Goal: Task Accomplishment & Management: Use online tool/utility

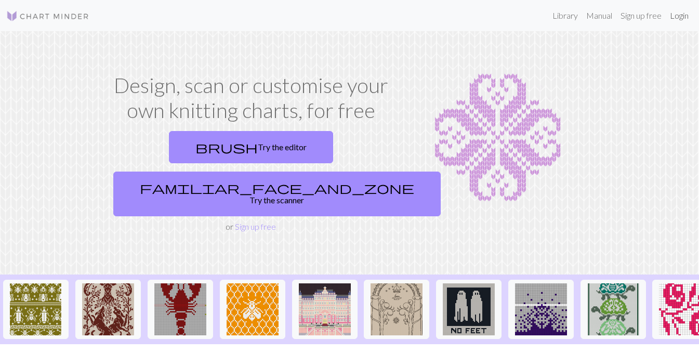
click at [682, 18] on link "Login" at bounding box center [679, 15] width 27 height 21
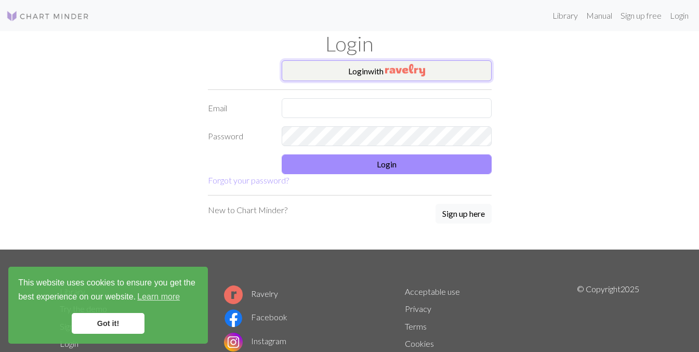
click at [341, 69] on button "Login with" at bounding box center [387, 70] width 210 height 21
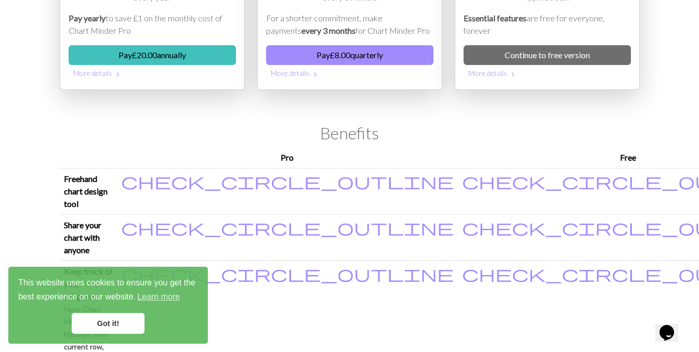
scroll to position [125, 0]
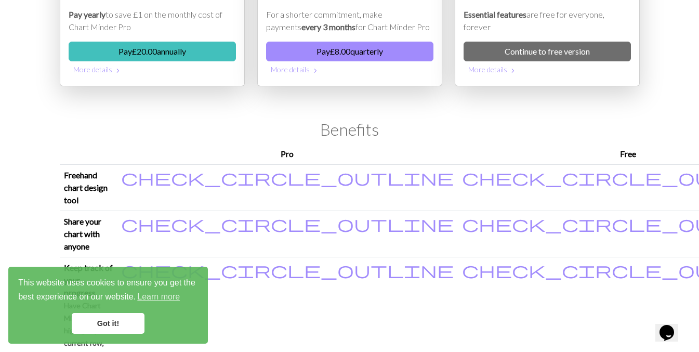
click at [103, 322] on link "Got it!" at bounding box center [108, 323] width 73 height 21
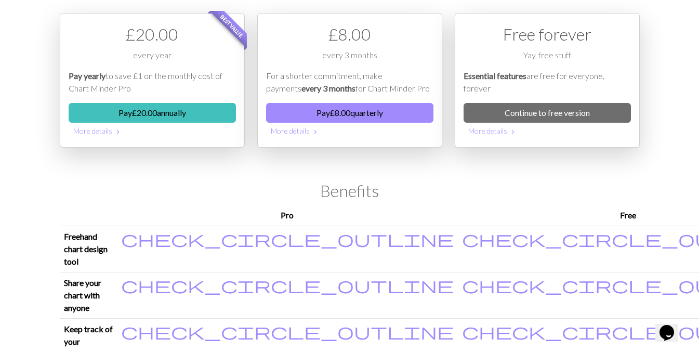
scroll to position [0, 0]
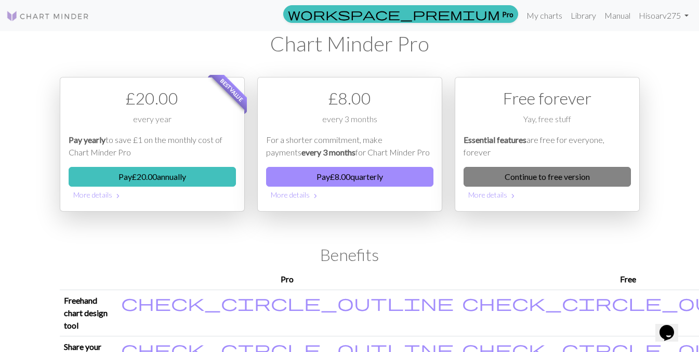
click at [534, 176] on link "Continue to free version" at bounding box center [547, 177] width 167 height 20
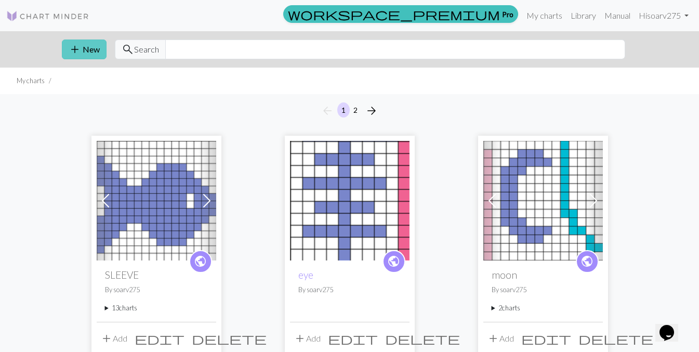
click at [85, 50] on button "add New" at bounding box center [84, 50] width 45 height 20
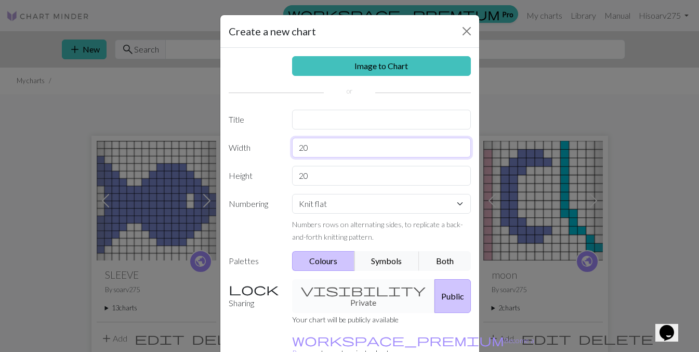
click at [319, 147] on input "20" at bounding box center [381, 148] width 179 height 20
type input "2"
type input "54"
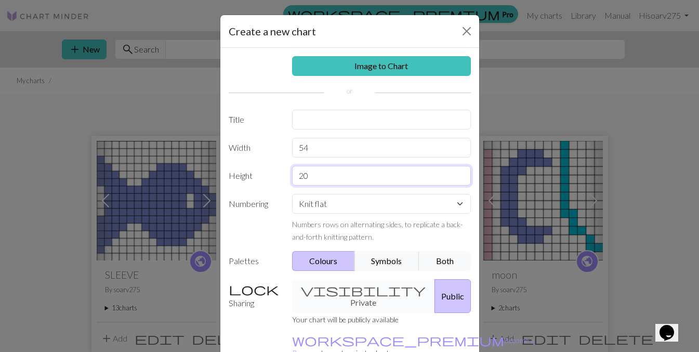
drag, startPoint x: 325, startPoint y: 175, endPoint x: 274, endPoint y: 174, distance: 51.5
click at [274, 174] on div "Height 20" at bounding box center [349, 176] width 255 height 20
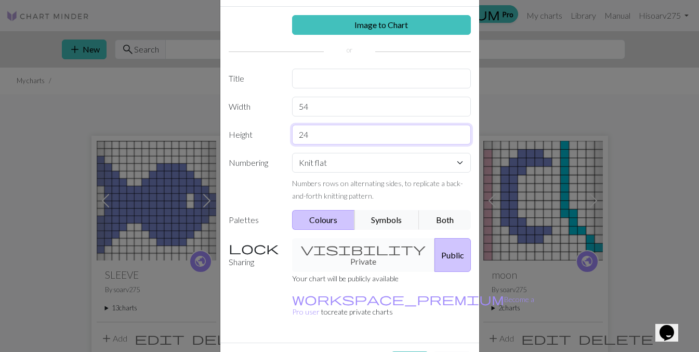
scroll to position [58, 0]
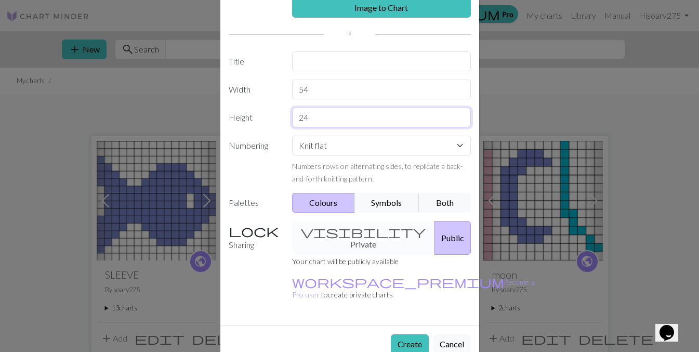
type input "24"
click at [370, 229] on div "visibility Private Public" at bounding box center [381, 238] width 191 height 34
click at [403, 334] on button "Create" at bounding box center [410, 344] width 38 height 20
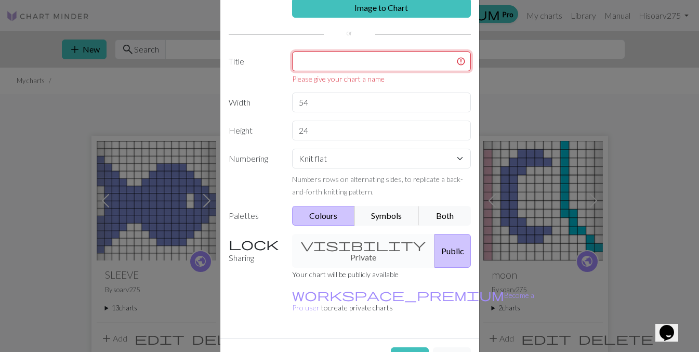
click at [328, 63] on input "text" at bounding box center [381, 61] width 179 height 20
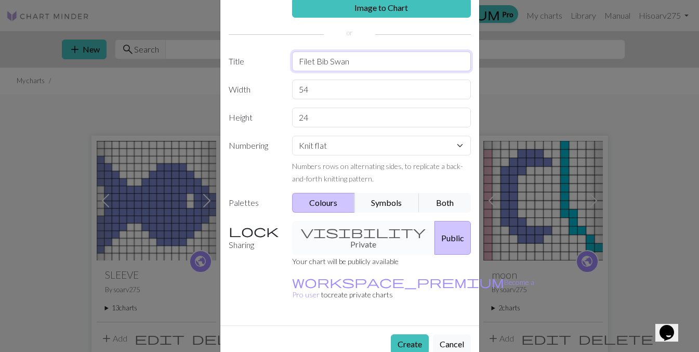
type input "Filet Bib Swan"
click at [415, 325] on div "Create Cancel" at bounding box center [349, 343] width 259 height 37
click at [414, 334] on button "Create" at bounding box center [410, 344] width 38 height 20
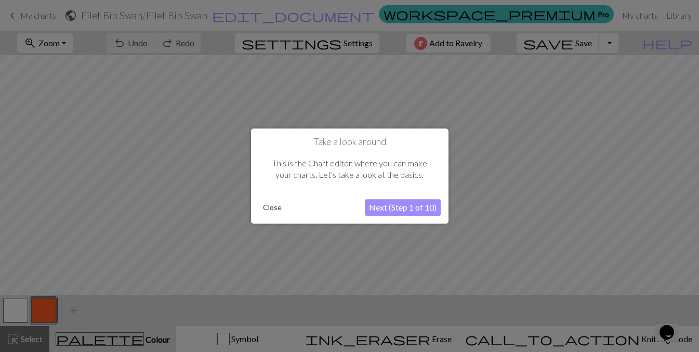
click at [277, 204] on button "Close" at bounding box center [272, 208] width 27 height 16
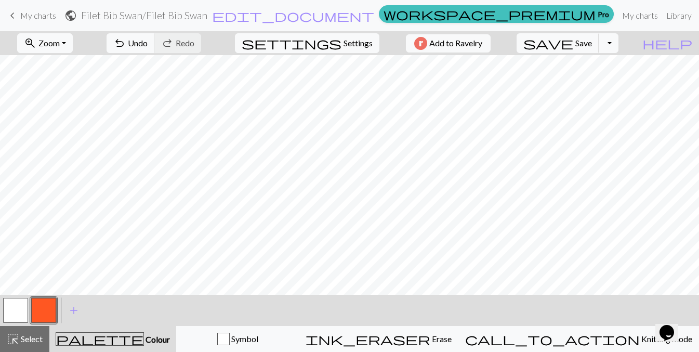
click at [14, 315] on button "button" at bounding box center [15, 310] width 25 height 25
click at [48, 313] on button "button" at bounding box center [43, 310] width 25 height 25
click at [10, 312] on button "button" at bounding box center [15, 310] width 25 height 25
click at [42, 312] on button "button" at bounding box center [43, 310] width 25 height 25
click at [48, 311] on button "button" at bounding box center [43, 310] width 25 height 25
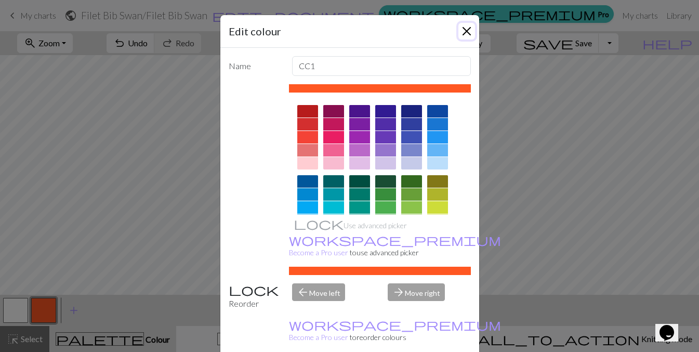
click at [467, 31] on button "Close" at bounding box center [466, 31] width 17 height 17
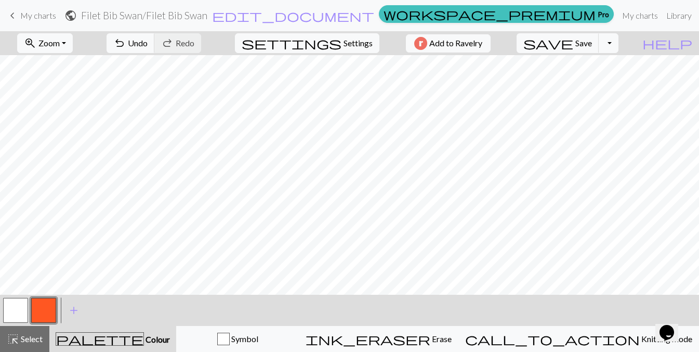
click at [21, 313] on button "button" at bounding box center [15, 310] width 25 height 25
click at [51, 312] on button "button" at bounding box center [43, 310] width 25 height 25
click at [22, 310] on button "button" at bounding box center [15, 310] width 25 height 25
click at [47, 303] on button "button" at bounding box center [43, 310] width 25 height 25
click at [20, 305] on button "button" at bounding box center [15, 310] width 25 height 25
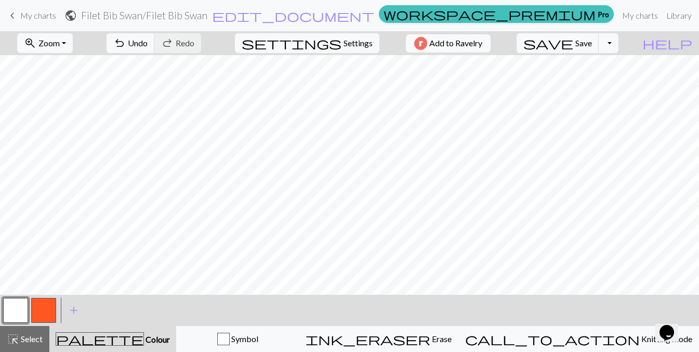
click at [55, 306] on button "button" at bounding box center [43, 310] width 25 height 25
click at [14, 311] on button "button" at bounding box center [15, 310] width 25 height 25
click at [46, 301] on button "button" at bounding box center [43, 310] width 25 height 25
click at [357, 49] on button "settings Settings" at bounding box center [307, 43] width 144 height 20
select select "aran"
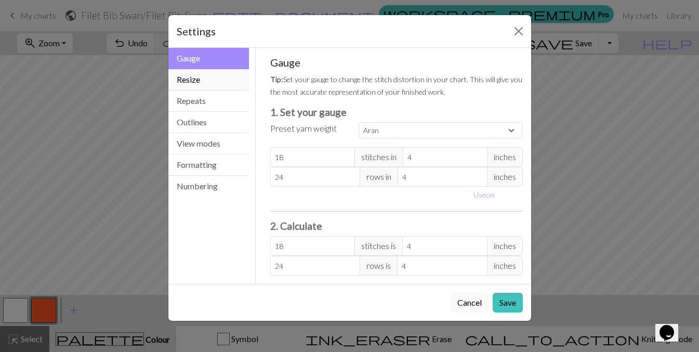
click at [204, 83] on button "Resize" at bounding box center [208, 79] width 81 height 21
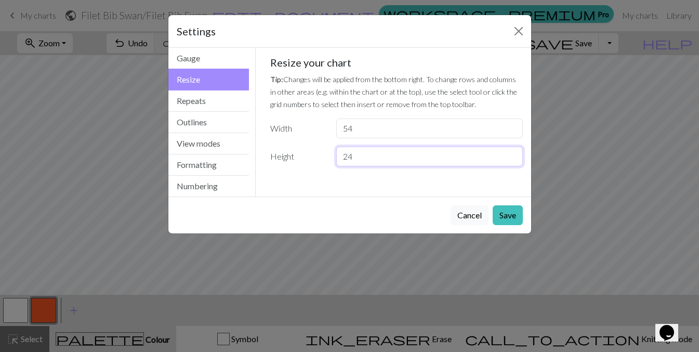
click at [379, 159] on input "24" at bounding box center [429, 157] width 186 height 20
type input "2"
type input "60"
click at [503, 216] on button "Save" at bounding box center [508, 215] width 30 height 20
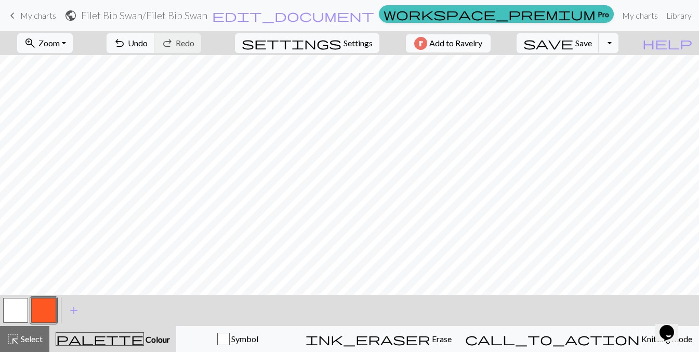
click at [12, 304] on button "button" at bounding box center [15, 310] width 25 height 25
click at [35, 304] on button "button" at bounding box center [43, 310] width 25 height 25
click at [18, 313] on button "button" at bounding box center [15, 310] width 25 height 25
click at [51, 310] on button "button" at bounding box center [43, 310] width 25 height 25
click at [14, 306] on button "button" at bounding box center [15, 310] width 25 height 25
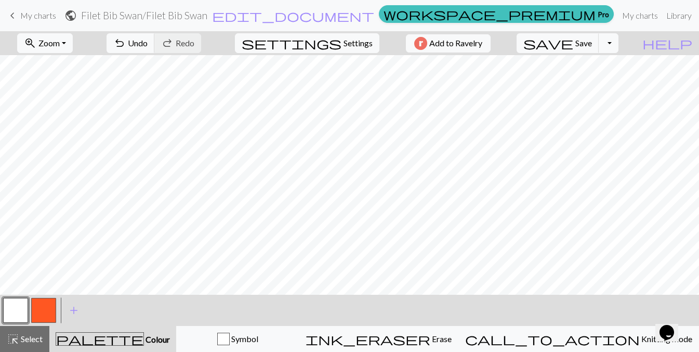
click at [42, 313] on button "button" at bounding box center [43, 310] width 25 height 25
click at [16, 307] on button "button" at bounding box center [15, 310] width 25 height 25
click at [57, 306] on div at bounding box center [44, 310] width 28 height 28
click at [44, 313] on button "button" at bounding box center [43, 310] width 25 height 25
click at [27, 310] on button "button" at bounding box center [15, 310] width 25 height 25
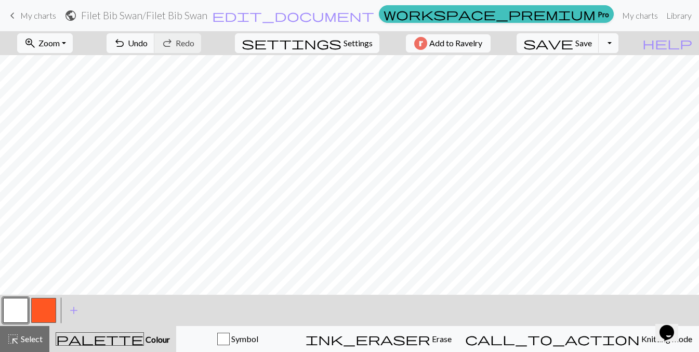
click at [47, 312] on button "button" at bounding box center [43, 310] width 25 height 25
click at [11, 319] on button "button" at bounding box center [15, 310] width 25 height 25
click at [40, 315] on button "button" at bounding box center [43, 310] width 25 height 25
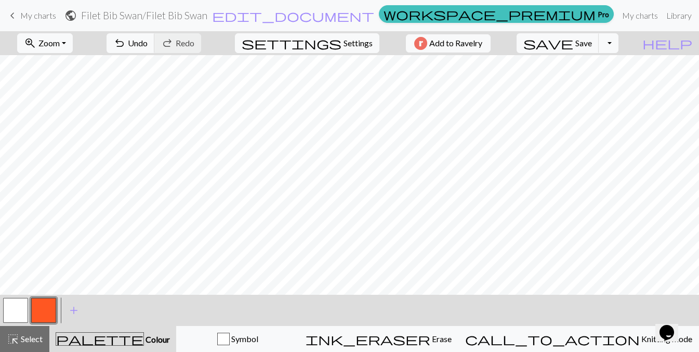
click at [8, 308] on button "button" at bounding box center [15, 310] width 25 height 25
click at [50, 311] on button "button" at bounding box center [43, 310] width 25 height 25
click at [19, 310] on button "button" at bounding box center [15, 310] width 25 height 25
click at [30, 321] on div at bounding box center [44, 310] width 28 height 28
click at [43, 307] on button "button" at bounding box center [43, 310] width 25 height 25
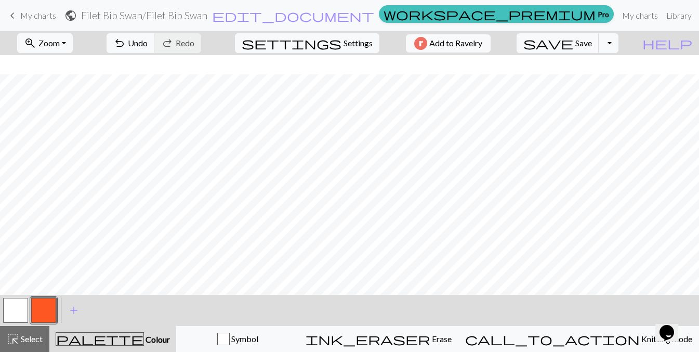
scroll to position [57, 0]
click at [57, 40] on span "Zoom" at bounding box center [48, 43] width 21 height 10
click at [53, 67] on button "Fit all" at bounding box center [59, 66] width 82 height 17
click at [13, 317] on button "button" at bounding box center [15, 310] width 25 height 25
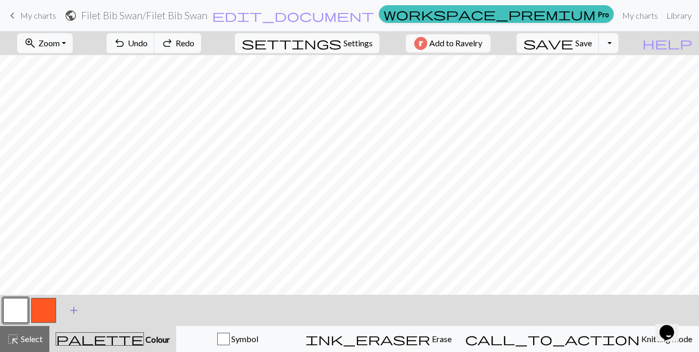
click at [71, 313] on span "add" at bounding box center [74, 310] width 12 height 15
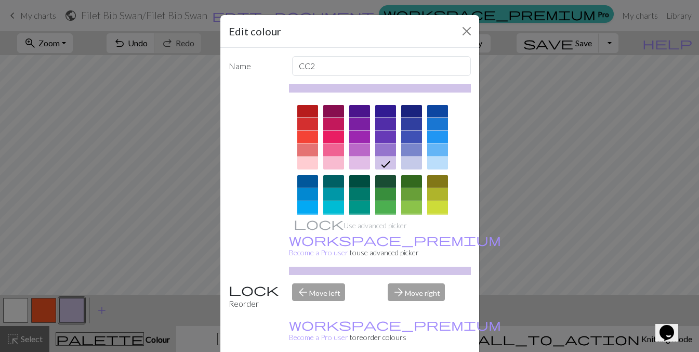
click at [331, 138] on div at bounding box center [333, 137] width 21 height 12
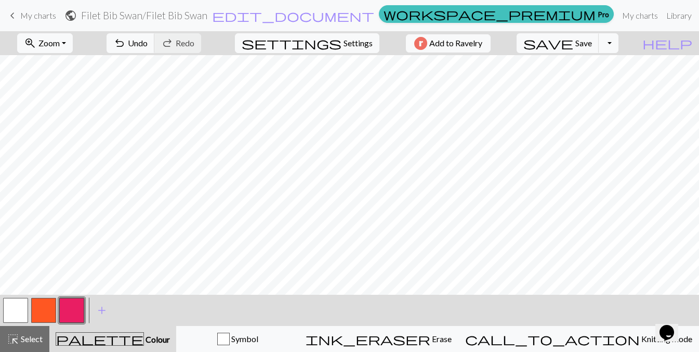
click at [16, 312] on button "button" at bounding box center [15, 310] width 25 height 25
click at [65, 307] on button "button" at bounding box center [71, 310] width 25 height 25
click at [100, 309] on span "add" at bounding box center [102, 310] width 12 height 15
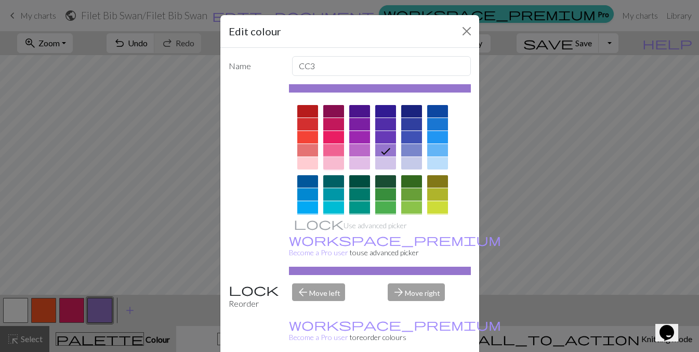
click at [335, 164] on div at bounding box center [333, 163] width 21 height 12
